Goal: Task Accomplishment & Management: Use online tool/utility

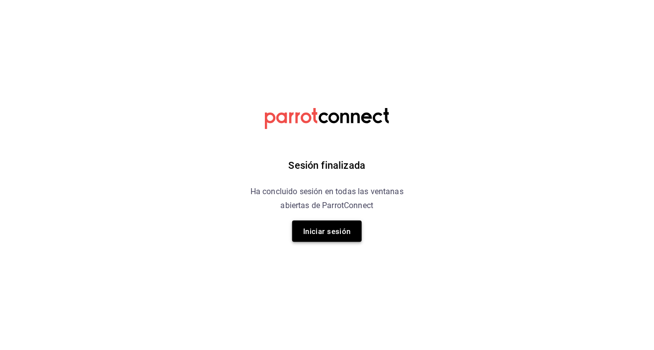
click at [344, 234] on font "Iniciar sesión" at bounding box center [327, 231] width 48 height 9
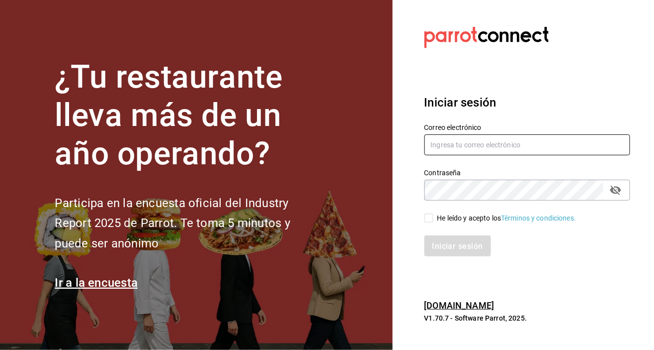
click at [509, 155] on input "text" at bounding box center [528, 144] width 206 height 21
type input "delhuerto@huertoromaverde.org"
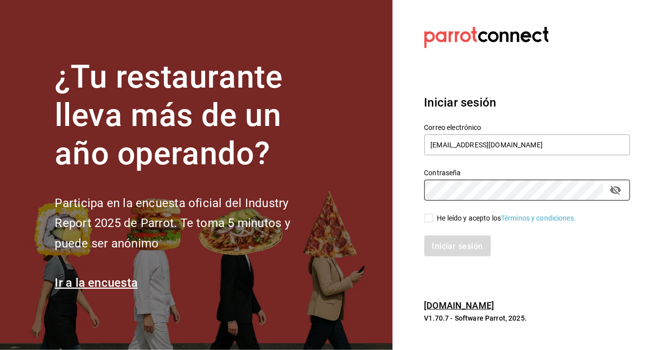
click at [431, 222] on input "He leído y acepto los Términos y condiciones." at bounding box center [429, 217] width 9 height 9
checkbox input "true"
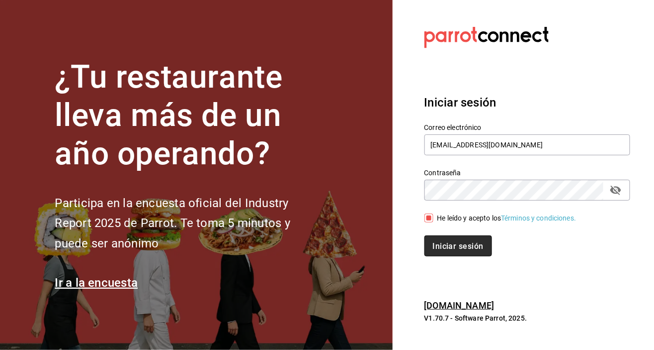
click at [471, 250] on font "Iniciar sesión" at bounding box center [458, 245] width 51 height 9
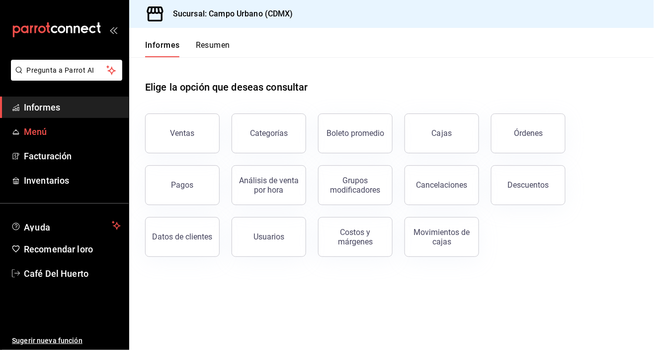
click at [42, 129] on font "Menú" at bounding box center [35, 131] width 23 height 10
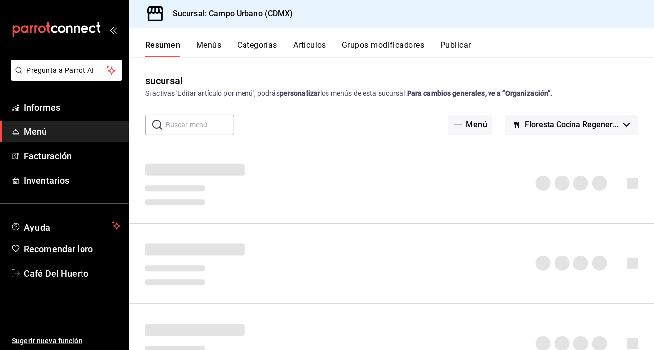
click at [317, 55] on button "Artículos" at bounding box center [309, 48] width 33 height 17
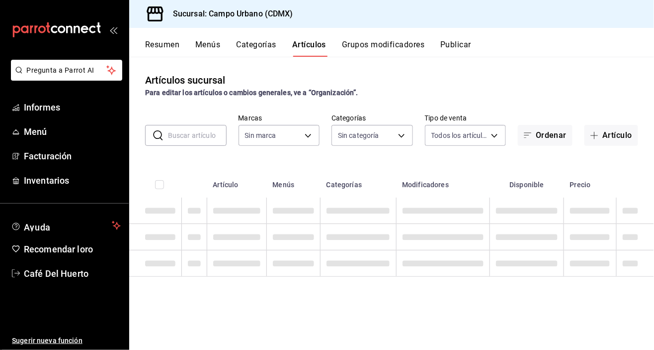
type input "f2e5bddf-476e-49d4-87ae-66ec6013e618,ebe00a7c-5dab-4e87-933b-f4517ba5e88c,3940b…"
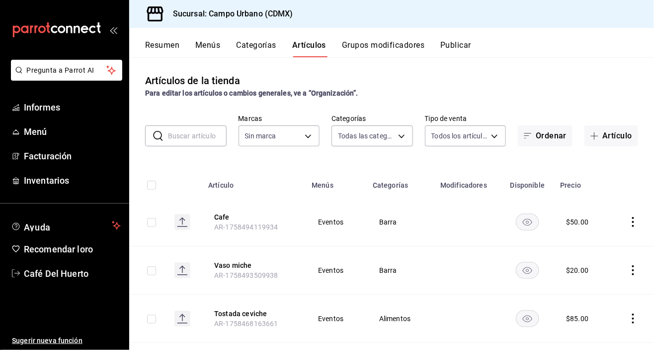
type input "e06bde22-fe9f-4d24-92e6-ab9bd79cfe71,d738b70a-5705-487f-b978-5099237db411,e4494…"
click at [603, 140] on font "Artículo" at bounding box center [618, 135] width 30 height 9
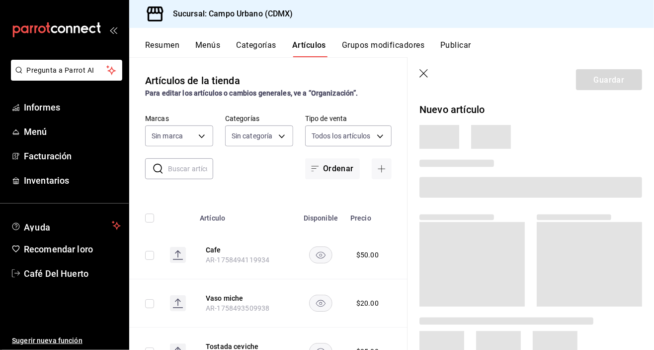
type input "e06bde22-fe9f-4d24-92e6-ab9bd79cfe71,d738b70a-5705-487f-b978-5099237db411,e4494…"
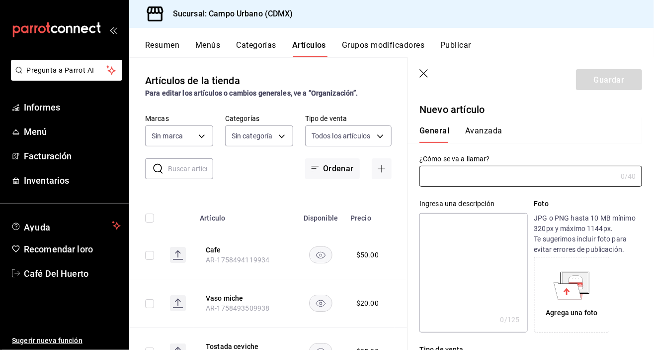
type input "f2e5bddf-476e-49d4-87ae-66ec6013e618,ebe00a7c-5dab-4e87-933b-f4517ba5e88c,3940b…"
click at [277, 138] on body "Pregunta a Parrot AI Informes Menú Facturación Inventarios Ayuda Recomendar lor…" at bounding box center [327, 175] width 654 height 350
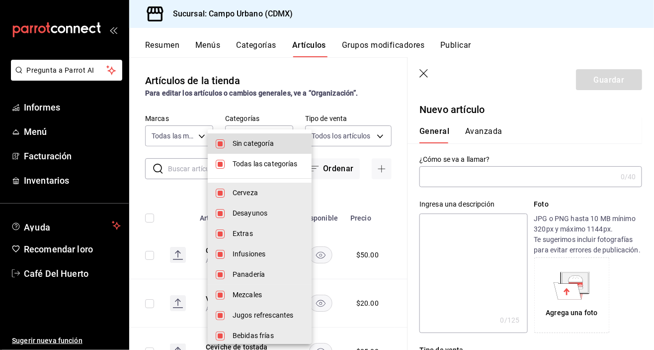
click at [217, 145] on input "checkbox" at bounding box center [220, 143] width 9 height 9
checkbox input "false"
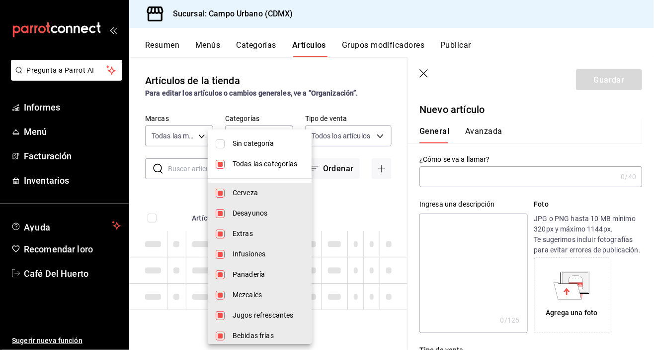
click at [221, 166] on input "checkbox" at bounding box center [220, 164] width 9 height 9
checkbox input "false"
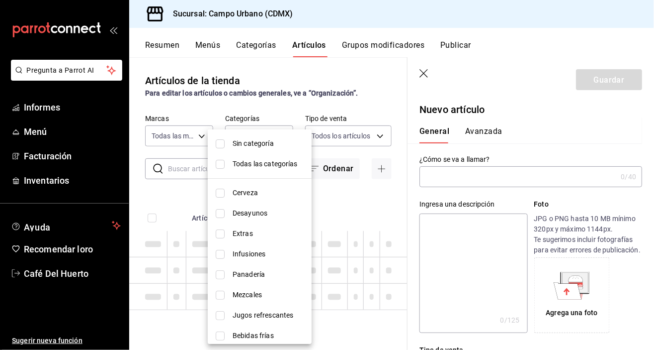
checkbox input "false"
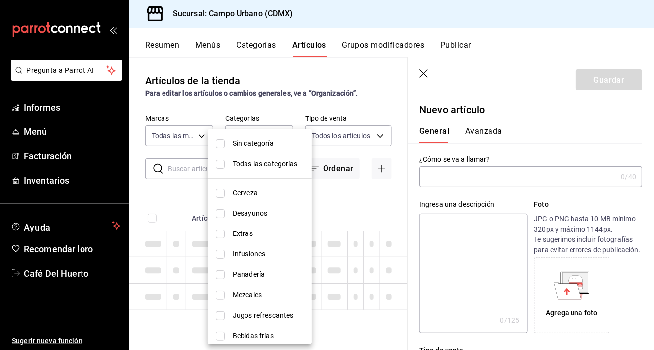
checkbox input "false"
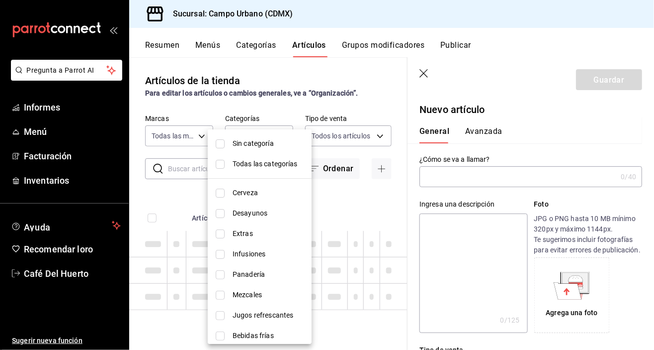
checkbox input "false"
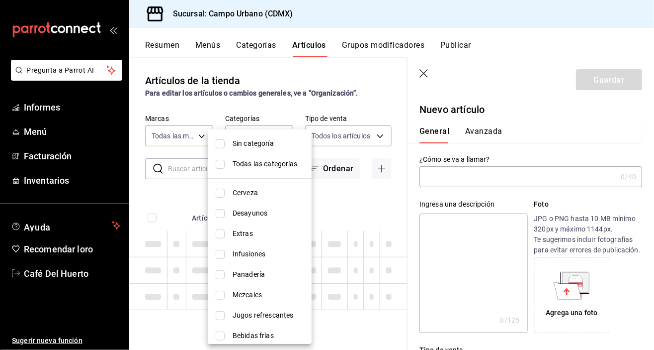
checkbox input "false"
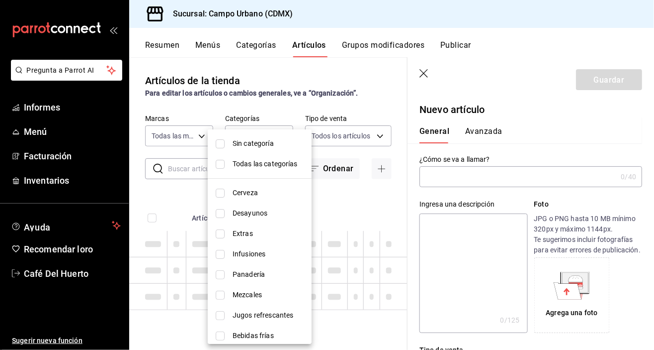
checkbox input "false"
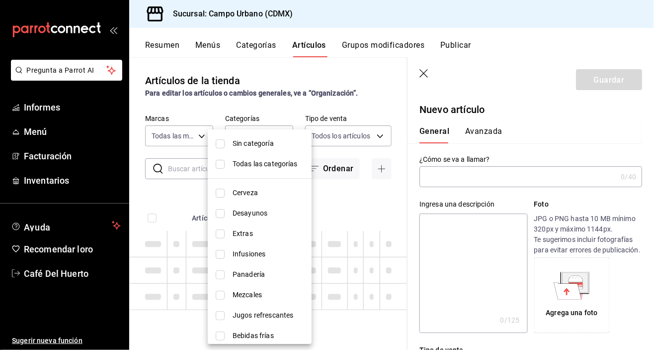
checkbox input "false"
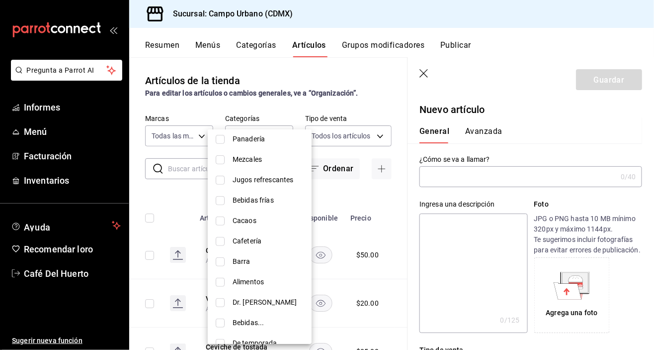
scroll to position [144, 0]
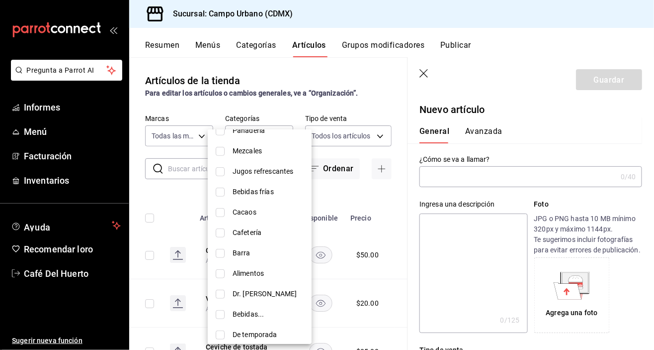
click at [220, 254] on input "checkbox" at bounding box center [220, 253] width 9 height 9
checkbox input "true"
type input "00822f20-e6f6-47ac-b3b8-c7453ef7e217"
click at [378, 136] on div at bounding box center [327, 175] width 654 height 350
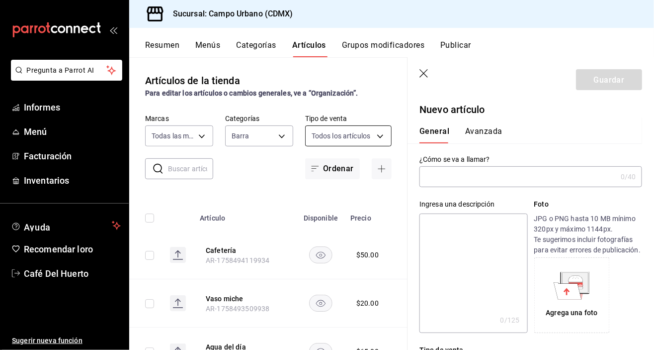
click at [374, 141] on body "Pregunta a Parrot AI Informes Menú Facturación Inventarios Ayuda Recomendar lor…" at bounding box center [327, 175] width 654 height 350
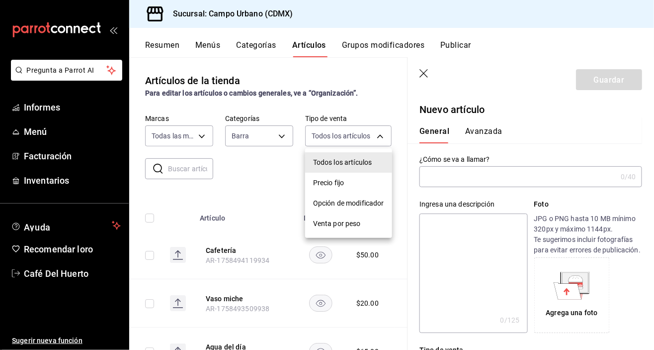
click at [551, 177] on div at bounding box center [327, 175] width 654 height 350
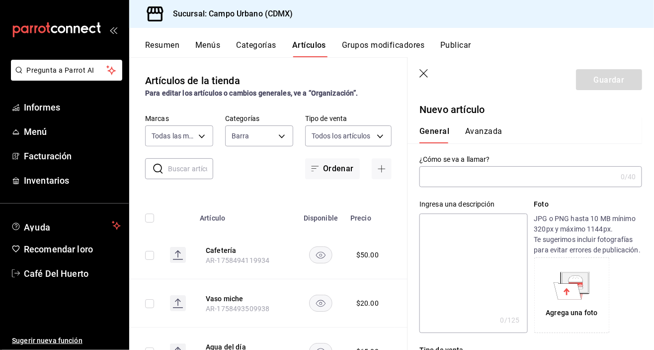
click at [529, 180] on input "text" at bounding box center [518, 177] width 197 height 20
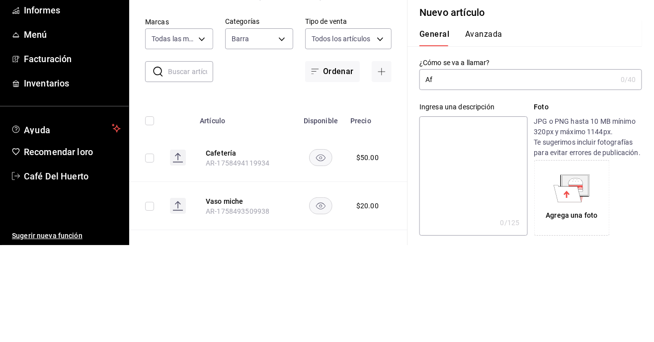
type input "A"
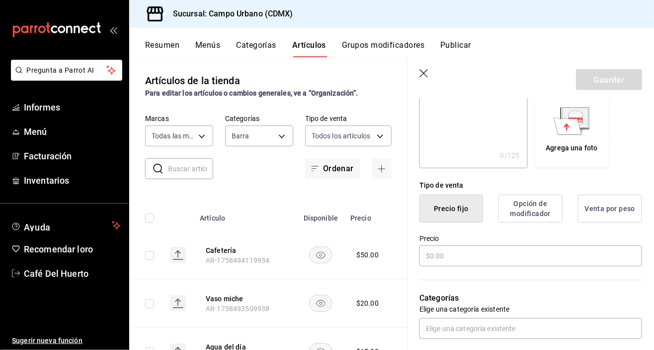
scroll to position [165, 0]
type input "Café de olla"
click at [509, 258] on input "text" at bounding box center [531, 255] width 223 height 21
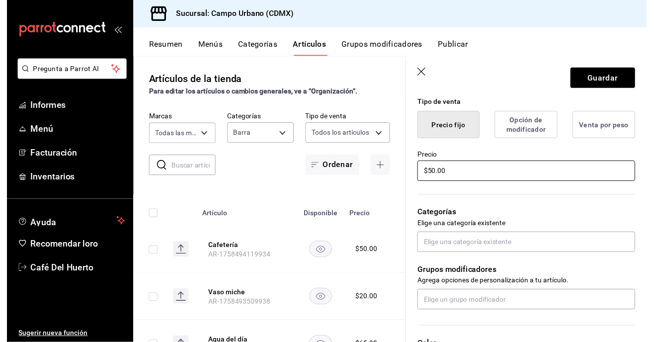
scroll to position [251, 0]
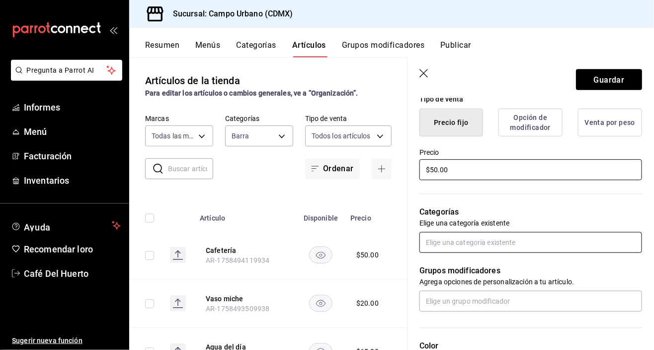
type input "$50.00"
click at [549, 241] on input "text" at bounding box center [531, 242] width 223 height 21
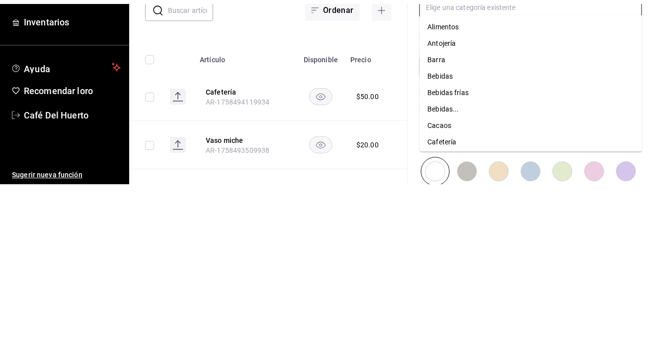
scroll to position [325, 0]
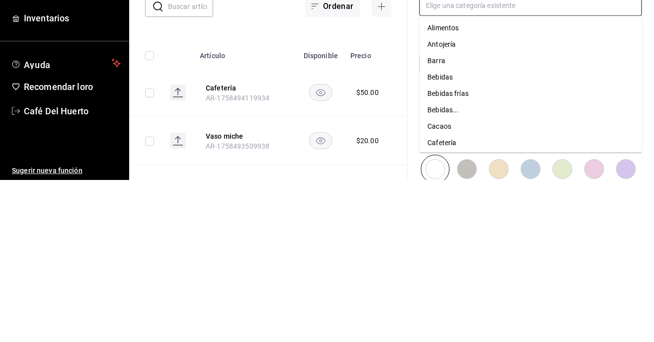
click at [441, 228] on li "Barra" at bounding box center [531, 223] width 223 height 16
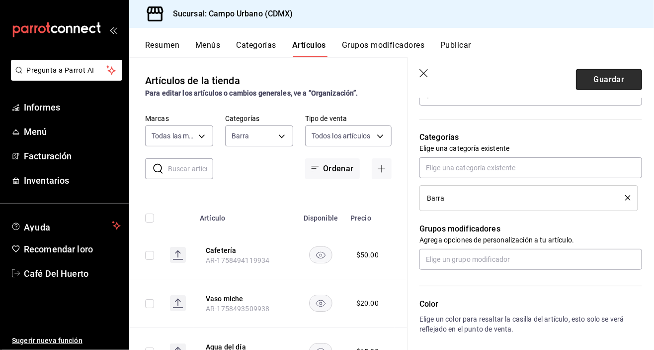
click at [602, 89] on button "Guardar" at bounding box center [609, 79] width 66 height 21
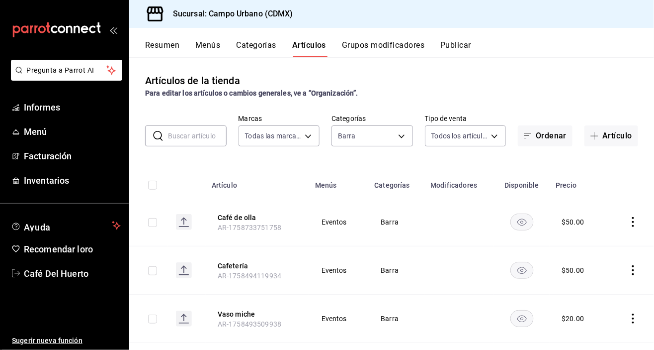
scroll to position [30, 0]
